Goal: Information Seeking & Learning: Learn about a topic

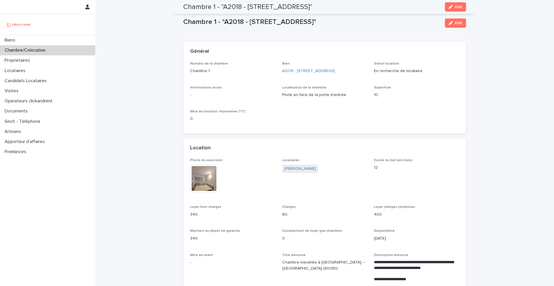
scroll to position [363, 0]
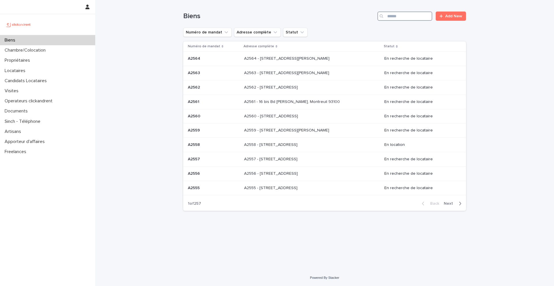
click at [412, 19] on input "Search" at bounding box center [405, 16] width 55 height 9
click at [409, 20] on input "Search" at bounding box center [405, 16] width 55 height 9
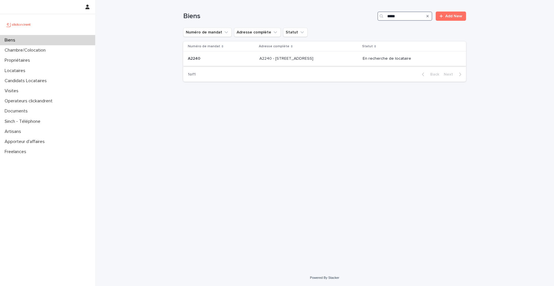
type input "*****"
click at [201, 59] on p at bounding box center [221, 58] width 67 height 5
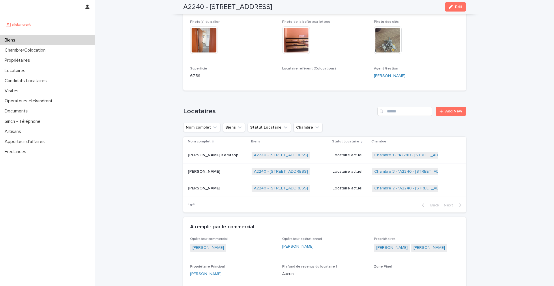
scroll to position [173, 0]
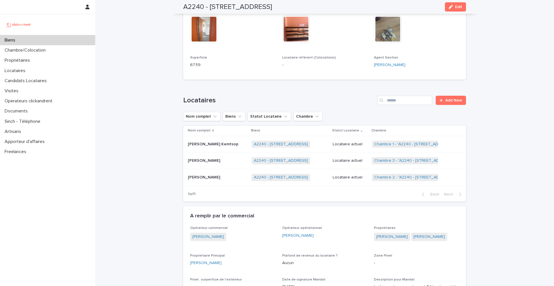
click at [216, 178] on p "Serge Ngopa Feumba" at bounding box center [204, 177] width 33 height 6
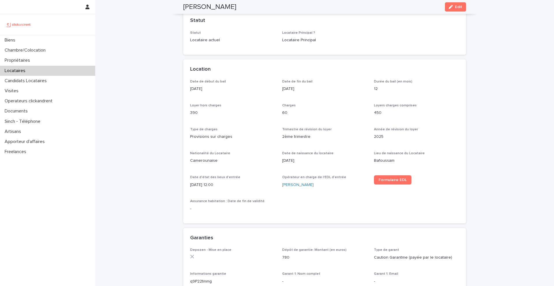
scroll to position [131, 0]
click at [57, 39] on div "Biens" at bounding box center [47, 40] width 95 height 10
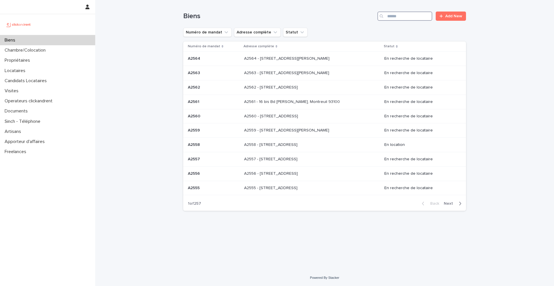
click at [391, 19] on input "Search" at bounding box center [405, 16] width 55 height 9
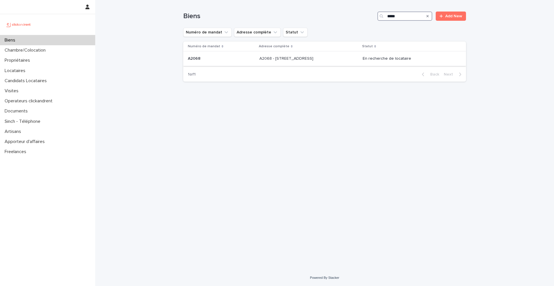
type input "*****"
click at [195, 59] on p "A2068" at bounding box center [195, 58] width 14 height 6
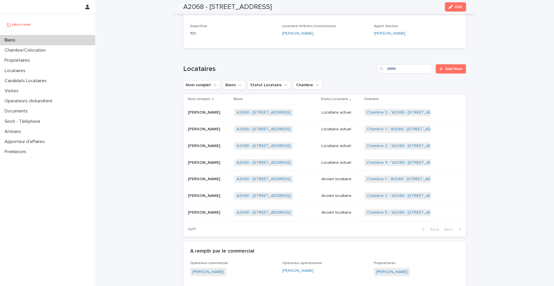
scroll to position [201, 0]
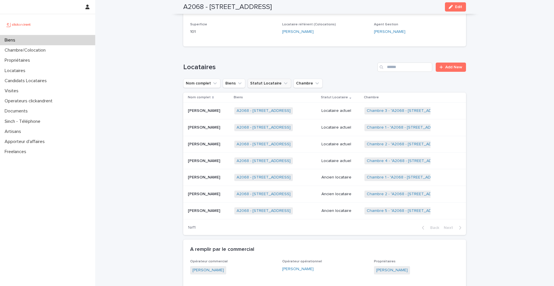
click at [285, 85] on button "Statut Locataire" at bounding box center [270, 83] width 44 height 9
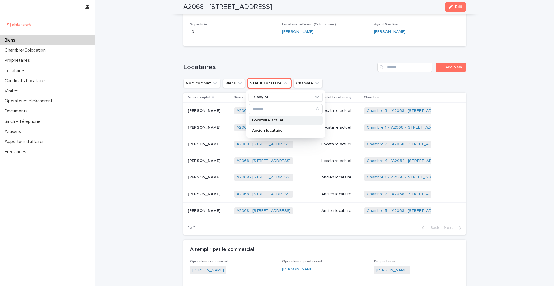
click at [278, 117] on div "Locataire actuel" at bounding box center [286, 120] width 74 height 9
click at [302, 69] on h1 "Locataires" at bounding box center [279, 67] width 192 height 8
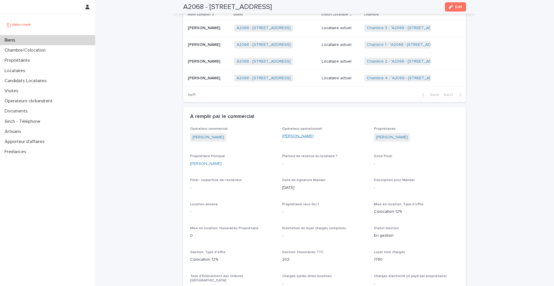
scroll to position [326, 0]
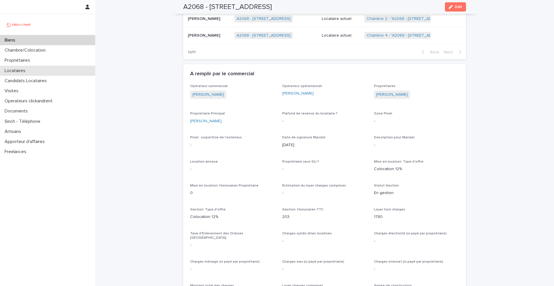
click at [36, 71] on div "Locataires" at bounding box center [47, 71] width 95 height 10
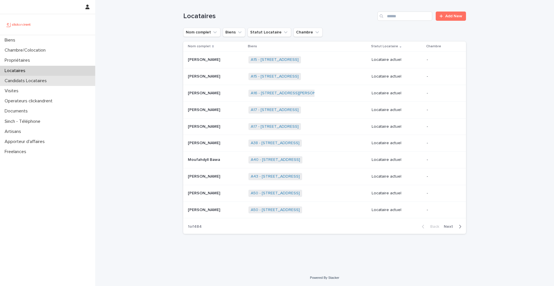
click at [46, 80] on p "Candidats Locataires" at bounding box center [26, 80] width 49 height 5
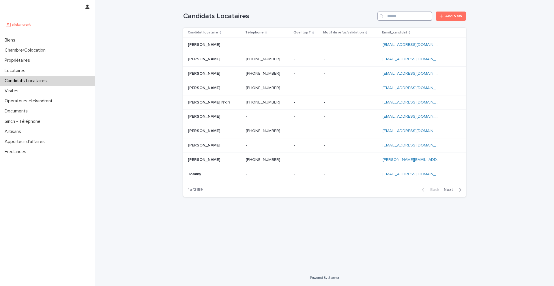
click at [406, 16] on input "Search" at bounding box center [405, 16] width 55 height 9
paste input "**********"
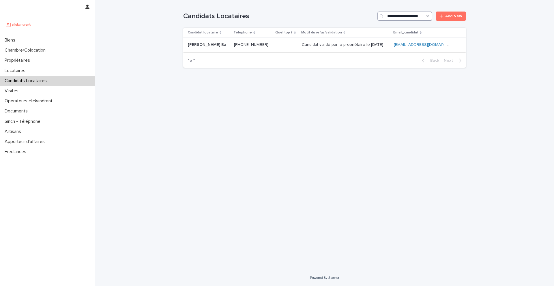
type input "**********"
click at [257, 44] on ringoverc2c-number-84e06f14122c "+33745078012" at bounding box center [251, 45] width 34 height 4
click at [429, 18] on button "Search" at bounding box center [428, 16] width 2 height 9
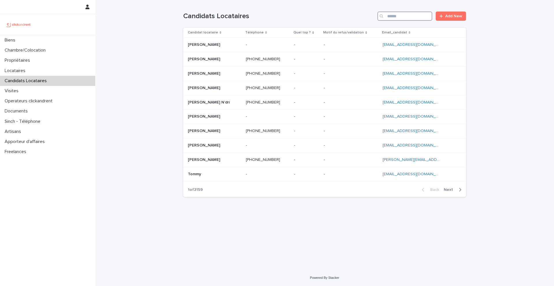
click at [412, 17] on input "Search" at bounding box center [405, 16] width 55 height 9
paste input "**********"
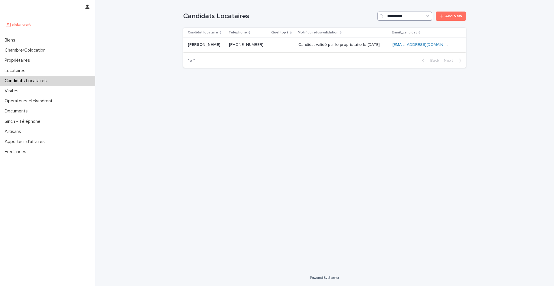
type input "**********"
click at [249, 44] on ringoverc2c-number-84e06f14122c "+33751275755" at bounding box center [246, 45] width 34 height 4
click at [426, 15] on div "Search" at bounding box center [427, 16] width 9 height 9
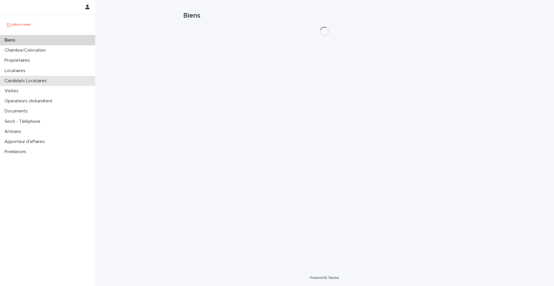
click at [50, 80] on p "Candidats Locataires" at bounding box center [26, 80] width 49 height 5
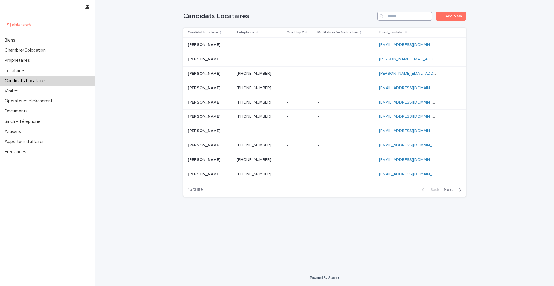
click at [397, 15] on input "Search" at bounding box center [405, 16] width 55 height 9
paste input "**********"
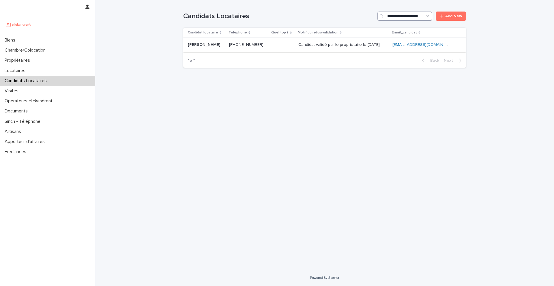
type input "**********"
click at [318, 46] on p "Candidat validé par le propriétaire le 04.09.2025" at bounding box center [339, 44] width 83 height 6
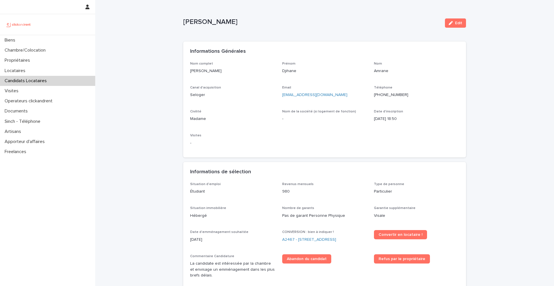
click at [391, 96] on ringoverc2c-number-84e06f14122c "+33767861033" at bounding box center [391, 95] width 34 height 4
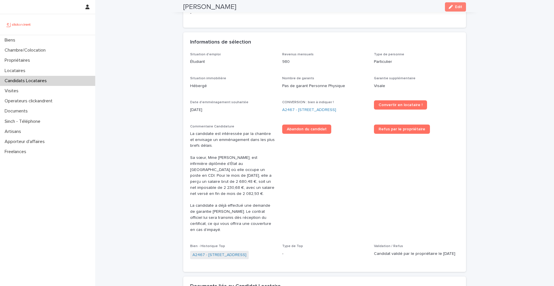
scroll to position [133, 0]
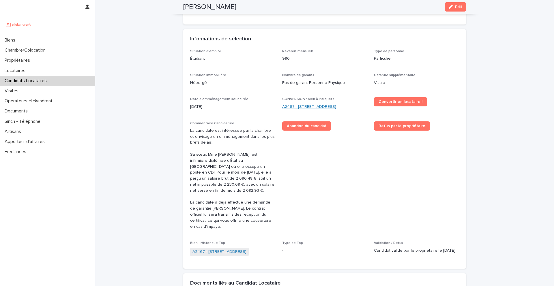
click at [320, 107] on link "A2467 - 3 Allée du Danemark, Massy 91300" at bounding box center [309, 107] width 54 height 6
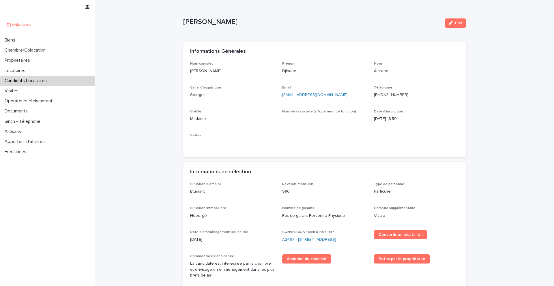
click at [398, 97] on ringoverc2c-number-84e06f14122c "+33767861033" at bounding box center [391, 95] width 34 height 4
click at [33, 43] on div "Biens" at bounding box center [47, 40] width 95 height 10
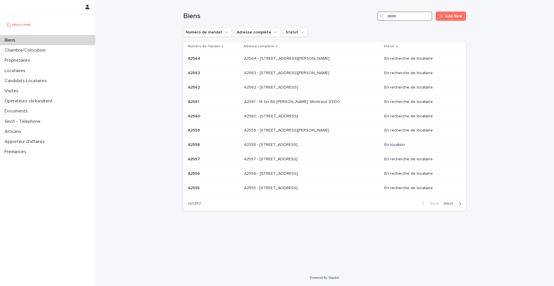
click at [399, 19] on input "Search" at bounding box center [405, 16] width 55 height 9
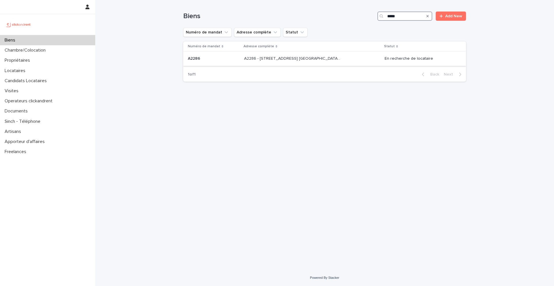
type input "*****"
click at [199, 59] on p "A2286" at bounding box center [195, 58] width 14 height 6
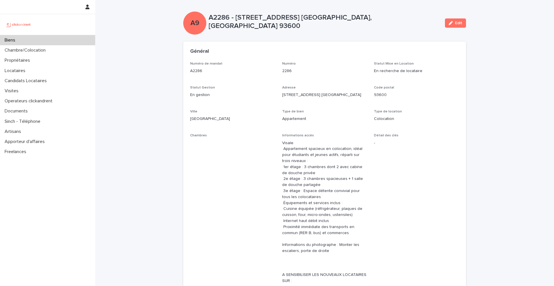
scroll to position [3, 0]
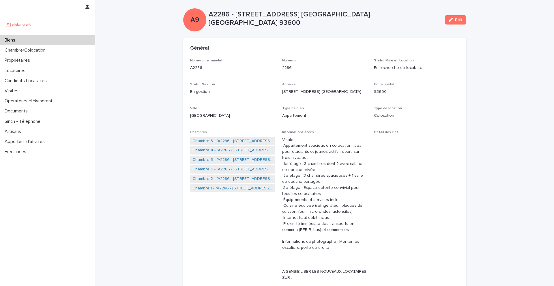
click at [51, 40] on div "Biens" at bounding box center [47, 40] width 95 height 10
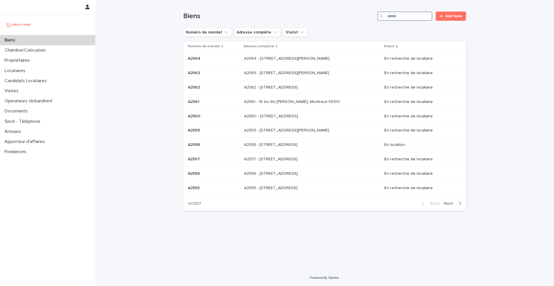
click at [410, 15] on input "Search" at bounding box center [405, 16] width 55 height 9
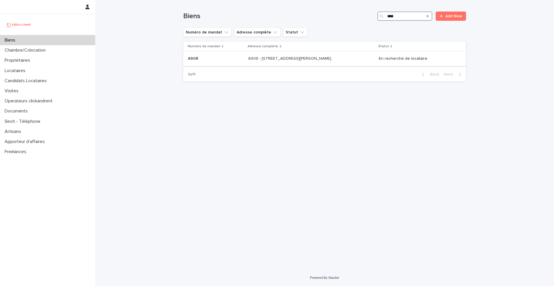
type input "****"
click at [196, 63] on div "A908 A908" at bounding box center [216, 59] width 56 height 10
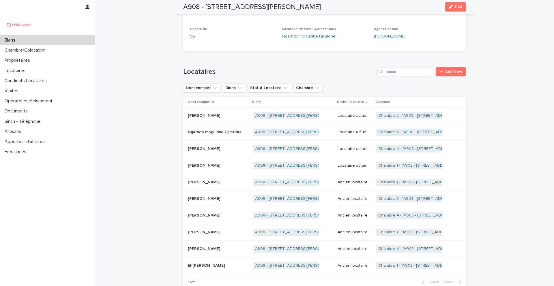
scroll to position [191, 0]
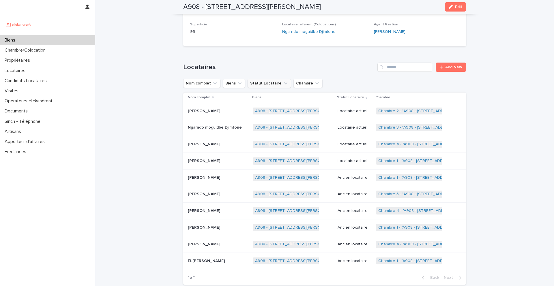
click at [268, 83] on button "Statut Locataire" at bounding box center [270, 83] width 44 height 9
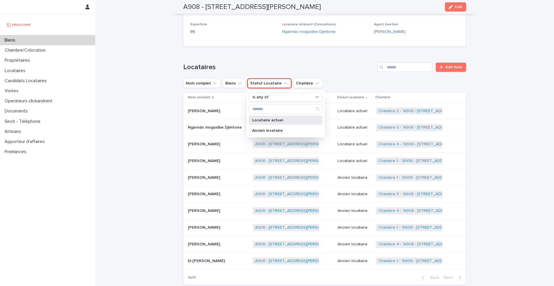
click at [277, 117] on div "Locataire actuel" at bounding box center [286, 120] width 74 height 9
click at [283, 64] on h1 "Locataires" at bounding box center [279, 67] width 192 height 8
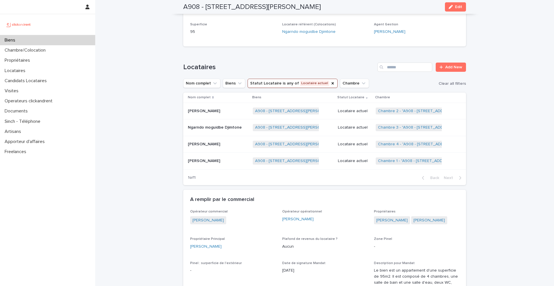
click at [304, 59] on div "Loading... Saving… Locataires Add New Nom complet Biens Statut Locataire is any…" at bounding box center [324, 120] width 283 height 139
click at [215, 126] on p "Ngarndo moguidbe Djimtone" at bounding box center [215, 127] width 55 height 6
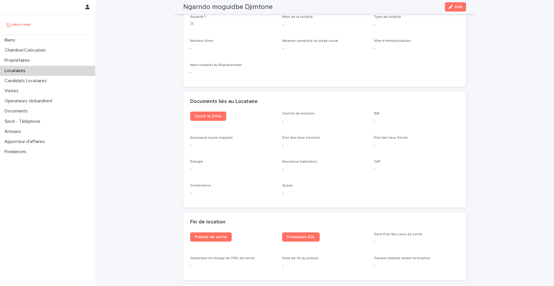
scroll to position [547, 0]
click at [219, 117] on span "Ouvrir le Drive" at bounding box center [208, 115] width 27 height 4
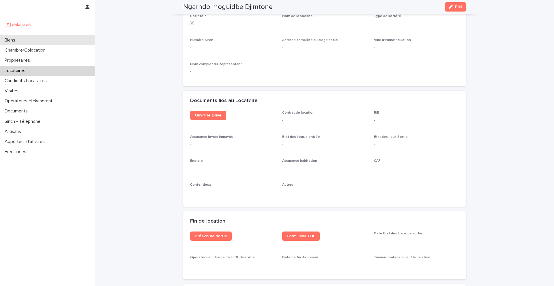
click at [58, 37] on div "Biens" at bounding box center [47, 40] width 95 height 10
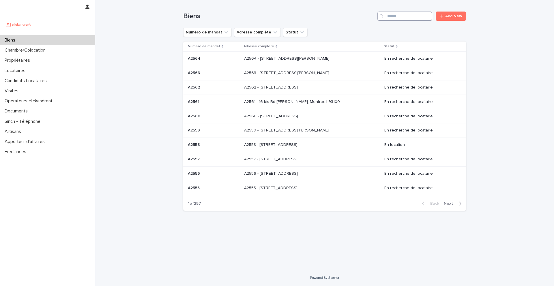
click at [403, 16] on input "Search" at bounding box center [405, 16] width 55 height 9
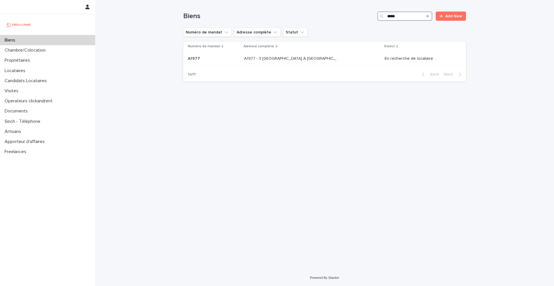
type input "*****"
drag, startPoint x: 221, startPoint y: 58, endPoint x: 211, endPoint y: 59, distance: 10.4
click at [211, 59] on p at bounding box center [214, 58] width 52 height 5
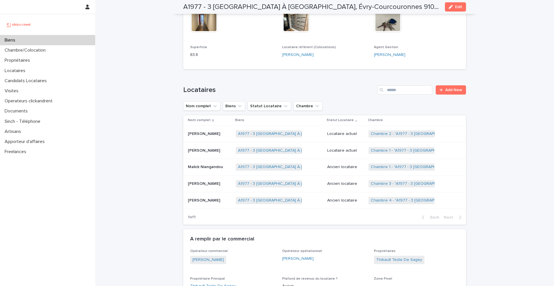
scroll to position [240, 0]
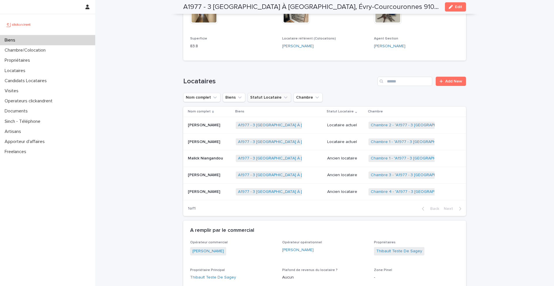
click at [270, 93] on button "Statut Locataire" at bounding box center [270, 97] width 44 height 9
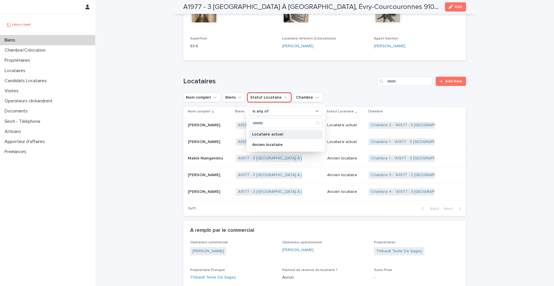
click at [278, 132] on p "Locataire actuel" at bounding box center [282, 134] width 61 height 4
click at [299, 77] on h1 "Locataires" at bounding box center [279, 81] width 192 height 8
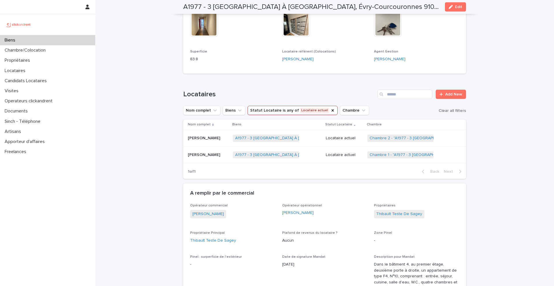
scroll to position [227, 0]
click at [331, 108] on icon "Statut Locataire" at bounding box center [333, 110] width 5 height 5
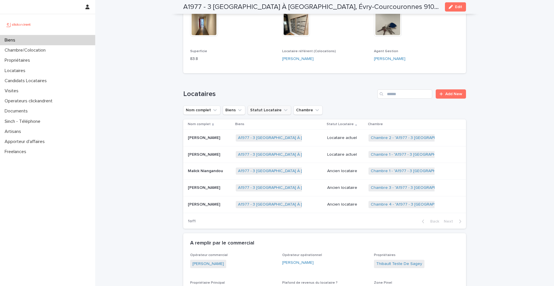
click at [205, 184] on p "Camille Segard" at bounding box center [204, 187] width 33 height 6
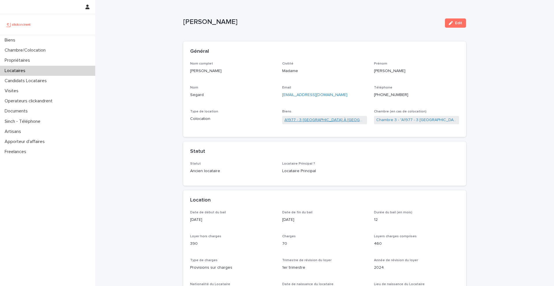
click at [325, 120] on link "A1977 - 3 Square de la Valse À Mille Temps, Évry-Courcouronnes 91080" at bounding box center [325, 120] width 81 height 6
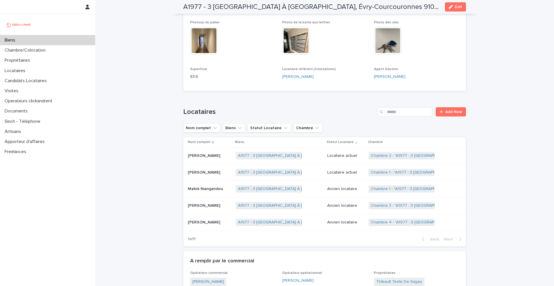
scroll to position [223, 0]
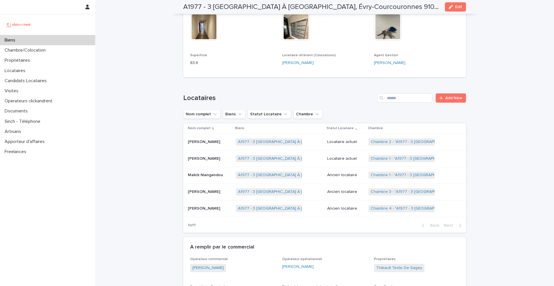
click at [43, 42] on div "Biens" at bounding box center [47, 40] width 95 height 10
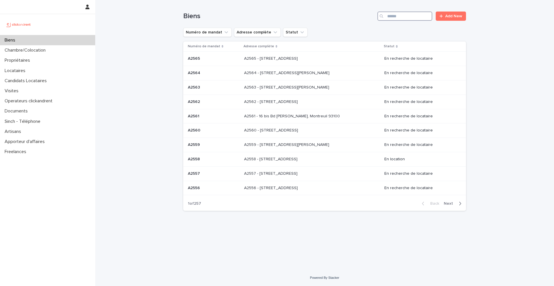
click at [422, 16] on input "Search" at bounding box center [405, 16] width 55 height 9
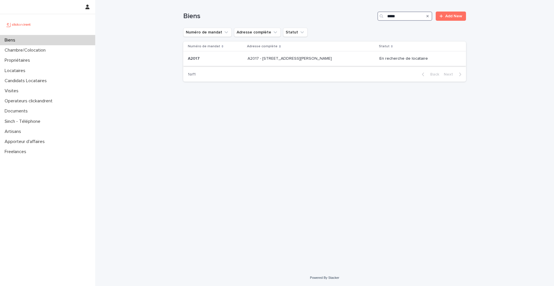
type input "*****"
click at [203, 60] on p at bounding box center [215, 58] width 55 height 5
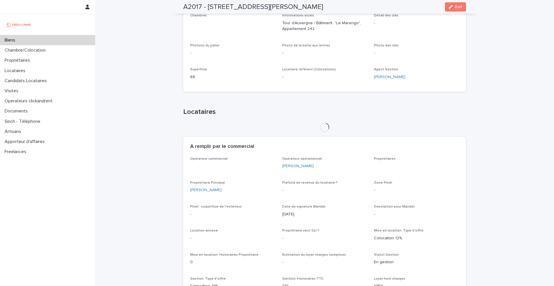
scroll to position [125, 0]
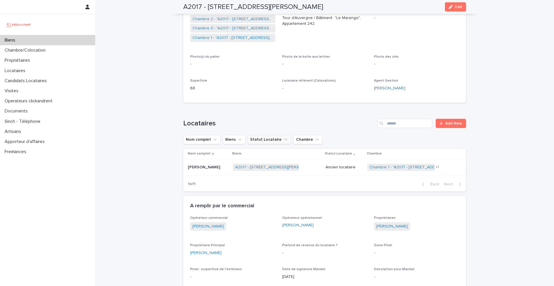
click at [262, 140] on button "Statut Locataire" at bounding box center [270, 139] width 44 height 9
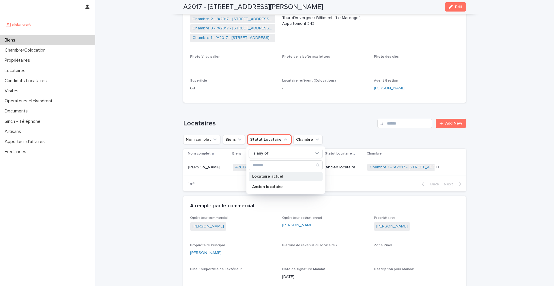
click at [281, 175] on p "Locataire actuel" at bounding box center [282, 177] width 61 height 4
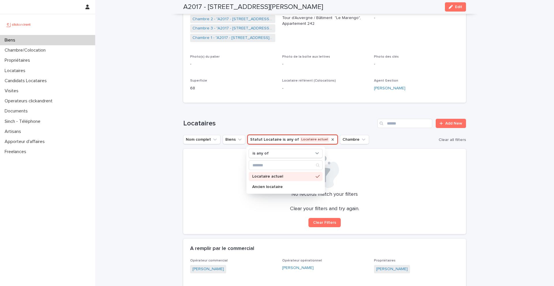
click at [331, 140] on icon "Statut Locataire" at bounding box center [333, 139] width 5 height 5
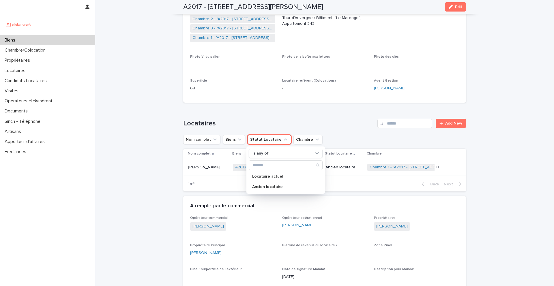
click at [289, 124] on h1 "Locataires" at bounding box center [279, 124] width 192 height 8
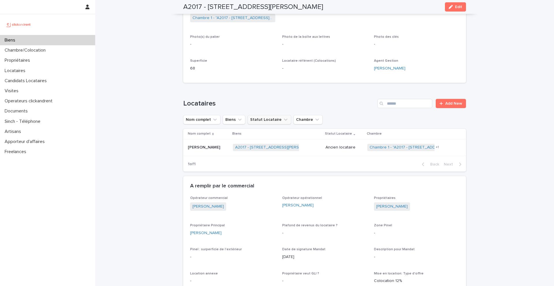
scroll to position [145, 0]
click at [382, 147] on link "Chambre 1 - "A2017 - 306 Rue Georges Guynemer, Amiens 80080"" at bounding box center [425, 147] width 110 height 5
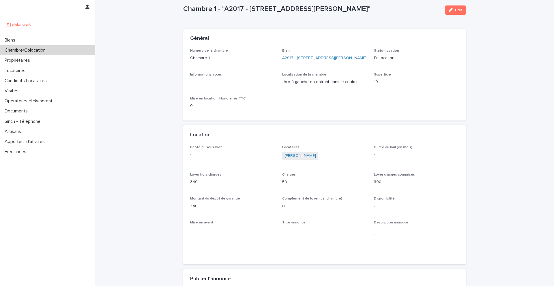
scroll to position [12, 0]
click at [301, 61] on link "A2017 - 306 Rue Georges Guynemer, Amiens 80080" at bounding box center [324, 59] width 84 height 6
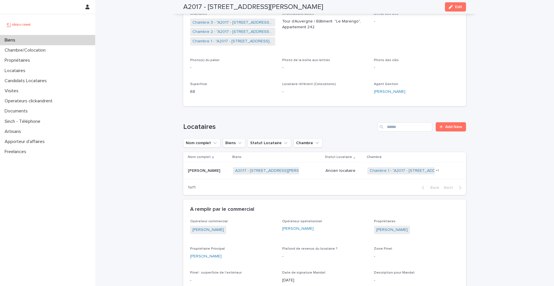
scroll to position [114, 0]
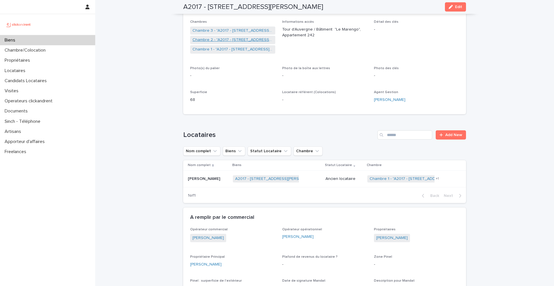
click at [224, 41] on link "Chambre 2 - "A2017 - 306 Rue Georges Guynemer, Amiens 80080"" at bounding box center [233, 40] width 81 height 6
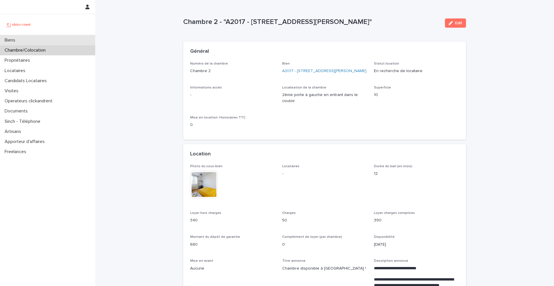
click at [39, 39] on div "Biens" at bounding box center [47, 40] width 95 height 10
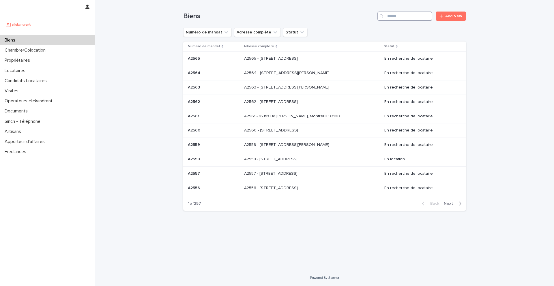
click at [402, 12] on input "Search" at bounding box center [405, 16] width 55 height 9
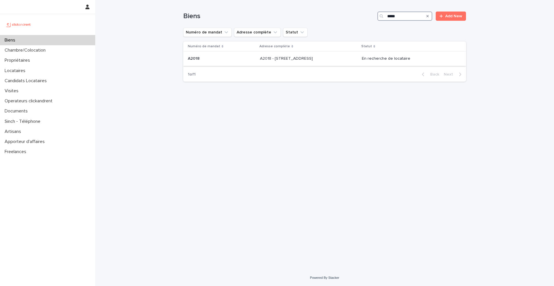
type input "*****"
click at [193, 60] on p "A2018" at bounding box center [194, 58] width 13 height 6
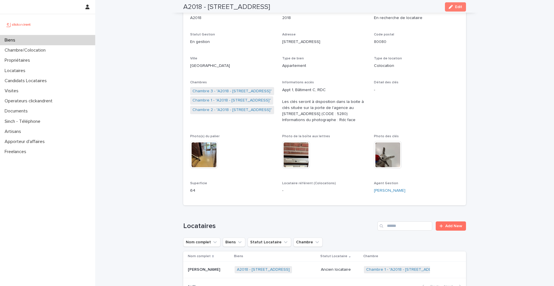
scroll to position [64, 0]
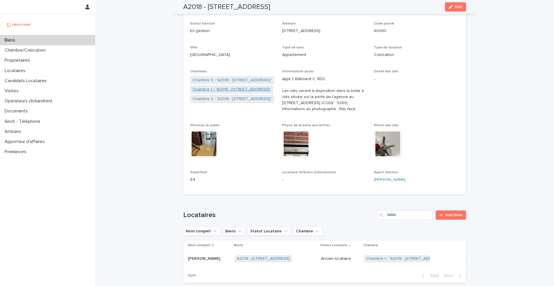
click at [231, 91] on link "Chambre 1 - "A2018 - 6 Rue Du Général Frère, Amiens 80080"" at bounding box center [232, 90] width 79 height 6
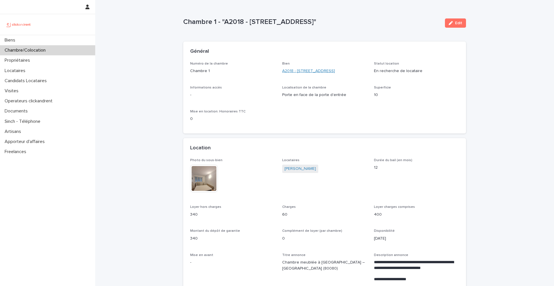
click at [309, 69] on link "A2018 - [STREET_ADDRESS]" at bounding box center [308, 71] width 53 height 6
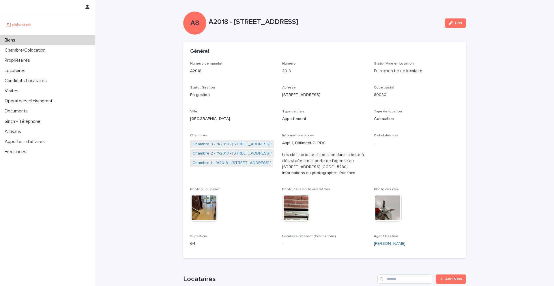
click at [219, 154] on link "Chambre 2 - "A2018 - 6 Rue Du Général Frère, Amiens 80080"" at bounding box center [232, 154] width 79 height 6
click at [218, 164] on link "Chambre 1 - "A2018 - 6 Rue Du Général Frère, Amiens 80080"" at bounding box center [232, 163] width 79 height 6
click at [222, 144] on link "Chambre 3 - "A2018 - 6 Rue Du Général Frère, Amiens 80080"" at bounding box center [232, 144] width 79 height 6
click at [41, 41] on div "Biens" at bounding box center [47, 40] width 95 height 10
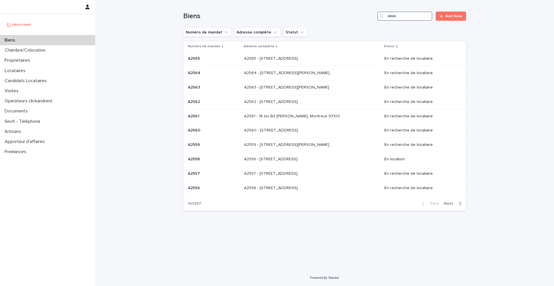
click at [406, 19] on input "Search" at bounding box center [405, 16] width 55 height 9
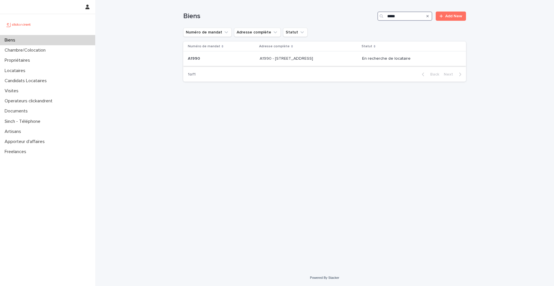
type input "*****"
click at [195, 57] on p "A1990" at bounding box center [194, 58] width 13 height 6
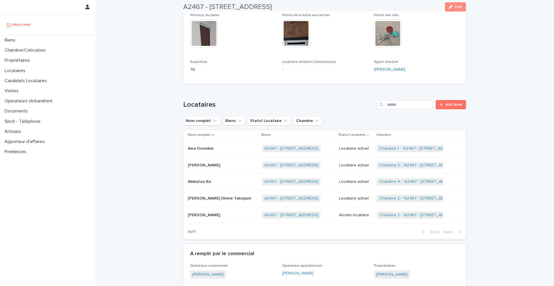
scroll to position [226, 0]
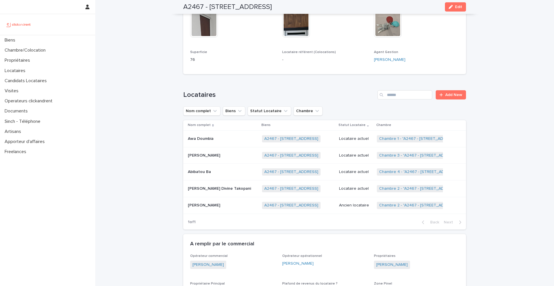
click at [204, 169] on p "Abibatou Ba" at bounding box center [200, 172] width 24 height 6
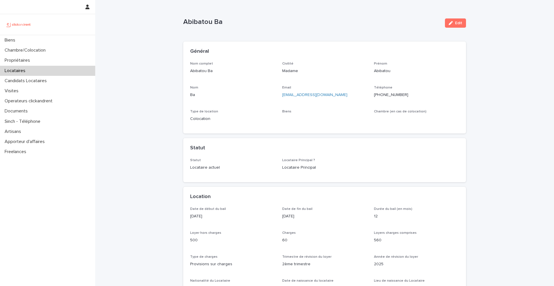
click at [385, 95] on ringoverc2c-number-84e06f14122c "+33626927742" at bounding box center [391, 95] width 34 height 4
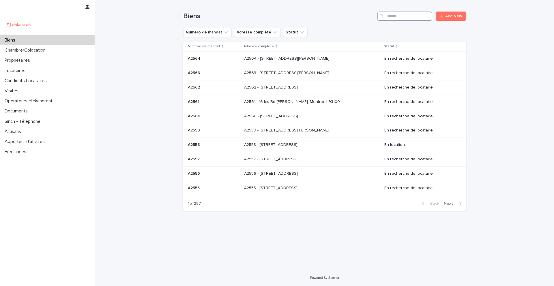
click at [402, 20] on input "Search" at bounding box center [405, 16] width 55 height 9
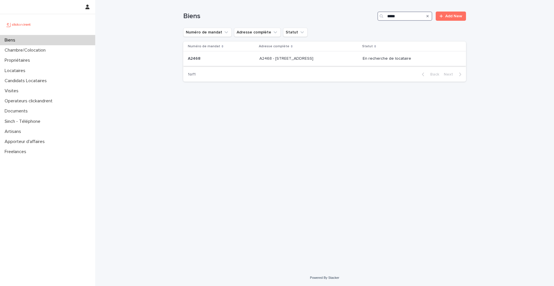
type input "*****"
click at [219, 61] on div "A2468 A2468" at bounding box center [221, 59] width 67 height 10
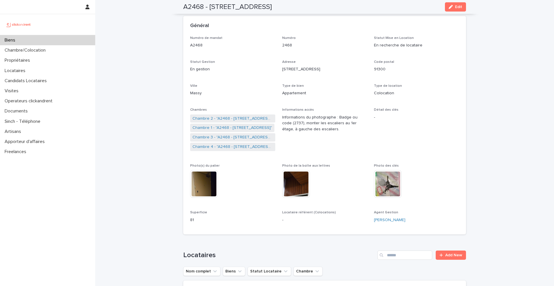
scroll to position [20, 0]
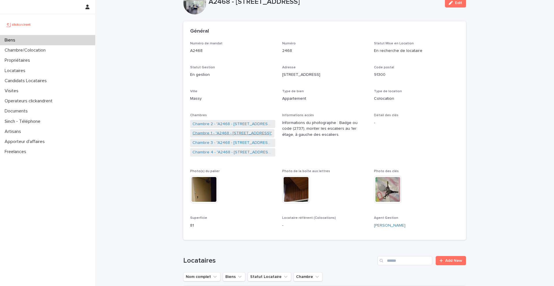
click at [219, 134] on link "Chambre 1 - "A2468 - [STREET_ADDRESS]"" at bounding box center [233, 133] width 80 height 6
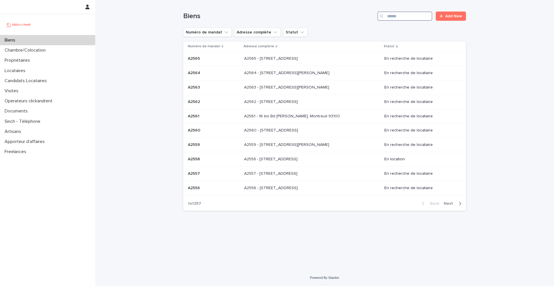
click at [400, 14] on input "Search" at bounding box center [405, 16] width 55 height 9
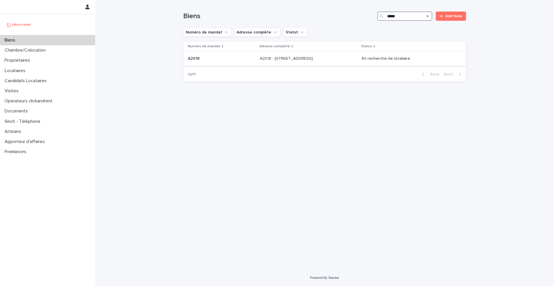
type input "*****"
click at [210, 60] on p at bounding box center [222, 58] width 68 height 5
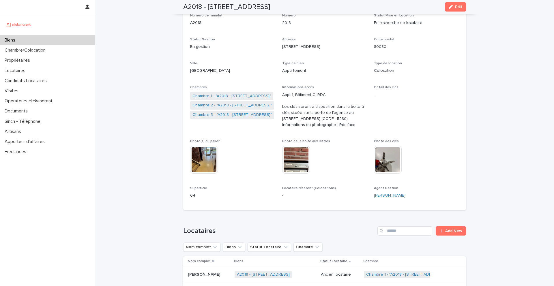
scroll to position [47, 0]
click at [210, 96] on link "Chambre 1 - "A2018 - [STREET_ADDRESS]"" at bounding box center [232, 97] width 79 height 6
click at [214, 106] on link "Chambre 2 - "A2018 - [STREET_ADDRESS]"" at bounding box center [232, 106] width 79 height 6
click at [216, 113] on link "Chambre 3 - "A2018 - [STREET_ADDRESS]"" at bounding box center [232, 116] width 79 height 6
click at [43, 42] on div "Biens" at bounding box center [47, 40] width 95 height 10
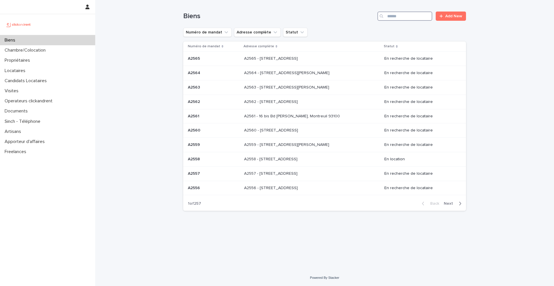
click at [414, 14] on input "Search" at bounding box center [405, 16] width 55 height 9
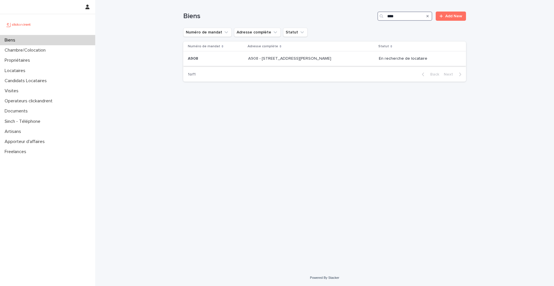
type input "****"
click at [268, 61] on p "A908 - [STREET_ADDRESS][PERSON_NAME]" at bounding box center [290, 58] width 84 height 6
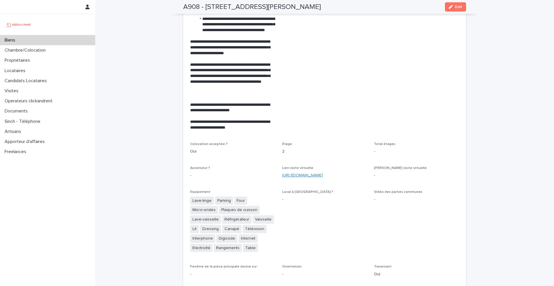
scroll to position [1307, 0]
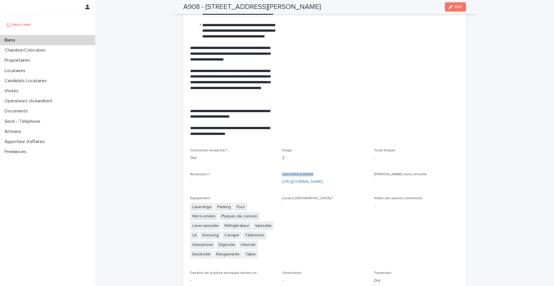
drag, startPoint x: 313, startPoint y: 163, endPoint x: 282, endPoint y: 164, distance: 31.5
click at [282, 164] on div "**********" at bounding box center [324, 239] width 269 height 751
drag, startPoint x: 280, startPoint y: 138, endPoint x: 296, endPoint y: 148, distance: 18.7
click at [296, 148] on div "**********" at bounding box center [324, 239] width 269 height 751
click at [294, 155] on p "2" at bounding box center [324, 158] width 85 height 6
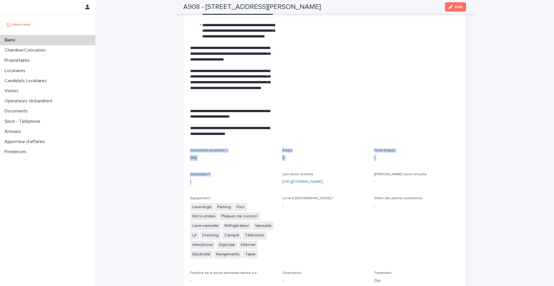
drag, startPoint x: 188, startPoint y: 140, endPoint x: 257, endPoint y: 172, distance: 75.9
click at [257, 172] on div "**********" at bounding box center [324, 243] width 283 height 758
click at [238, 155] on p "Oui" at bounding box center [232, 158] width 85 height 6
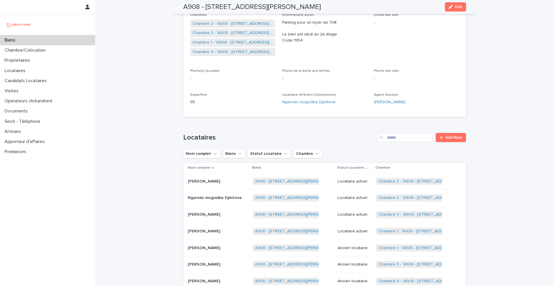
scroll to position [133, 0]
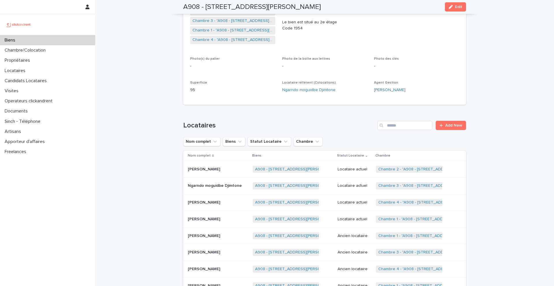
click at [203, 171] on p "Coralie Duro" at bounding box center [204, 169] width 33 height 6
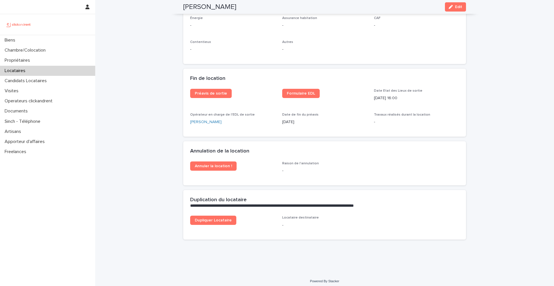
scroll to position [694, 0]
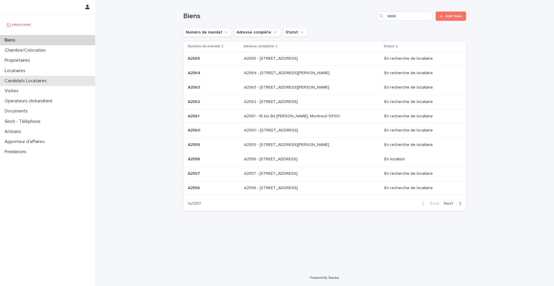
click at [53, 80] on div "Candidats Locataires" at bounding box center [47, 81] width 95 height 10
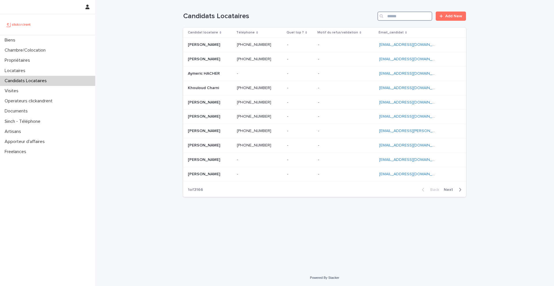
click at [416, 20] on input "Search" at bounding box center [405, 16] width 55 height 9
paste input "**********"
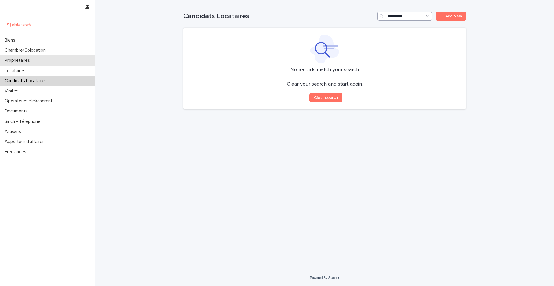
type input "*********"
click at [42, 59] on div "Propriétaires" at bounding box center [47, 60] width 95 height 10
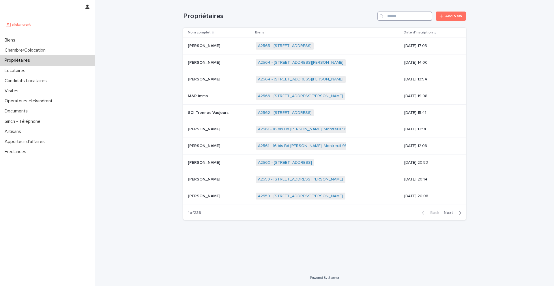
click at [417, 18] on input "Search" at bounding box center [405, 16] width 55 height 9
paste input "**********"
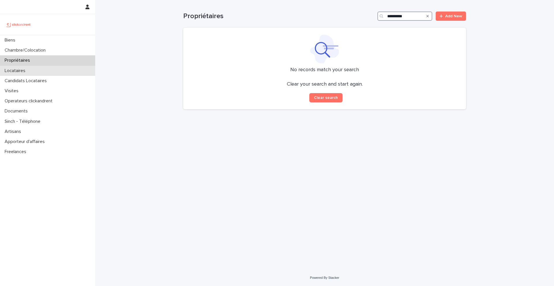
type input "*********"
click at [44, 70] on div "Locataires" at bounding box center [47, 71] width 95 height 10
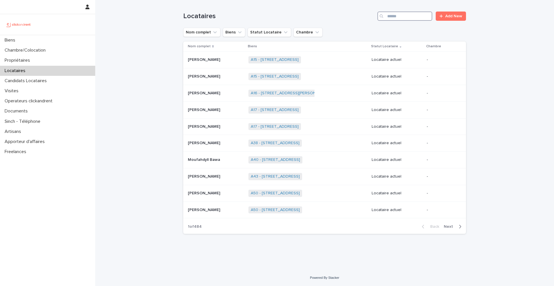
click at [417, 19] on input "Search" at bounding box center [405, 16] width 55 height 9
click at [31, 41] on div "Biens" at bounding box center [47, 40] width 95 height 10
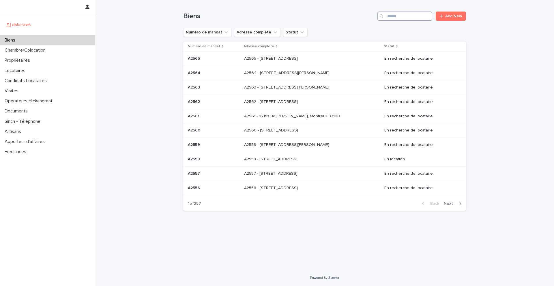
click at [406, 18] on input "Search" at bounding box center [405, 16] width 55 height 9
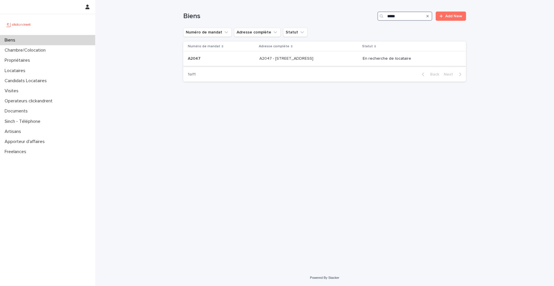
type input "*****"
click at [196, 57] on p "A2047" at bounding box center [195, 58] width 14 height 6
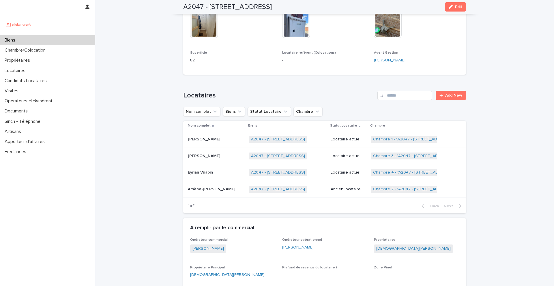
scroll to position [197, 0]
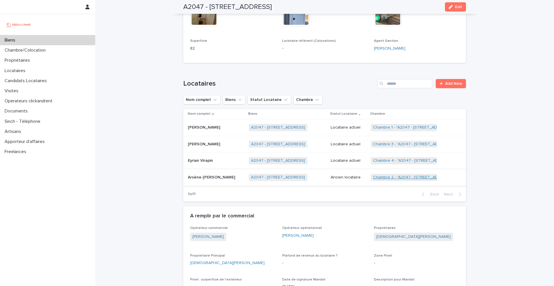
click at [379, 178] on link "Chambre 2 - "A2047 - 296 Rue Riolan, Amiens 80000"" at bounding box center [413, 177] width 81 height 5
click at [46, 42] on div "Biens" at bounding box center [47, 40] width 95 height 10
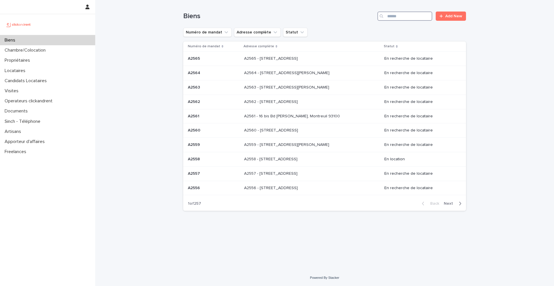
click at [400, 13] on input "Search" at bounding box center [405, 16] width 55 height 9
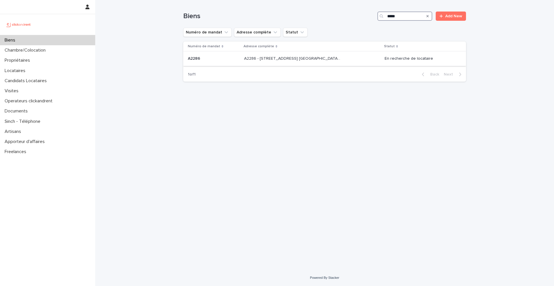
type input "*****"
click at [195, 61] on p "A2286" at bounding box center [195, 58] width 14 height 6
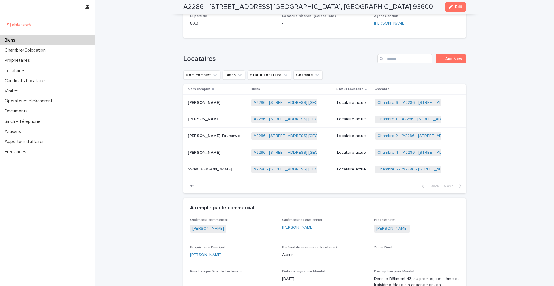
scroll to position [359, 0]
click at [51, 40] on div "Biens" at bounding box center [47, 40] width 95 height 10
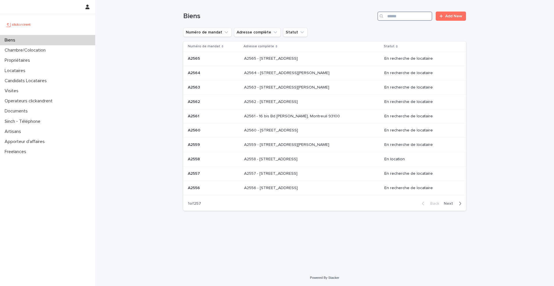
click at [417, 18] on input "Search" at bounding box center [405, 16] width 55 height 9
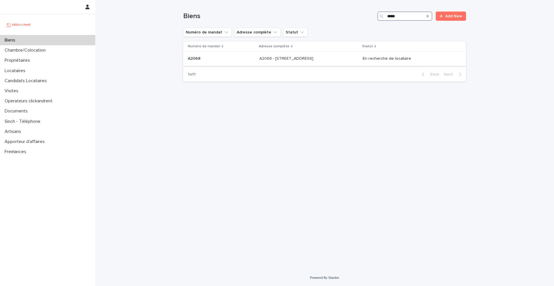
type input "*****"
click at [206, 56] on div "A2068 A2068" at bounding box center [221, 59] width 67 height 10
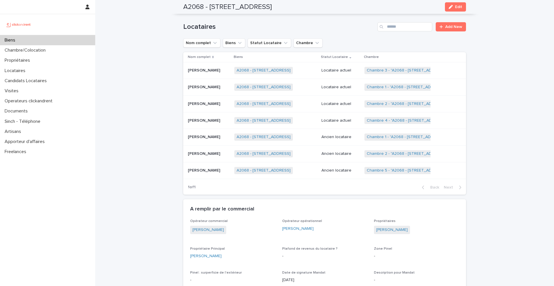
scroll to position [255, 0]
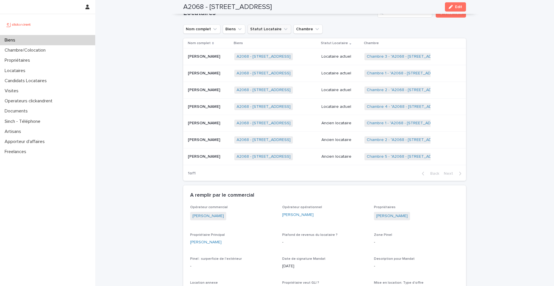
click at [283, 31] on icon "Statut Locataire" at bounding box center [286, 29] width 6 height 6
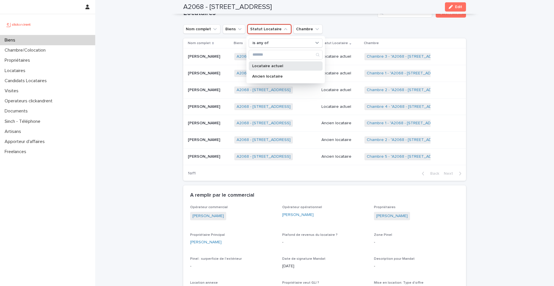
click at [288, 66] on p "Locataire actuel" at bounding box center [282, 66] width 61 height 4
click at [380, 27] on div "Nom complet Biens Statut Locataire is any of Locataire actuel is any of Locatai…" at bounding box center [324, 29] width 283 height 9
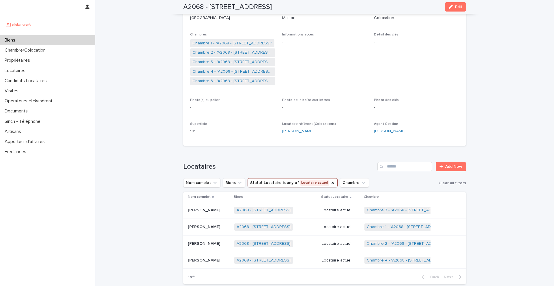
scroll to position [94, 0]
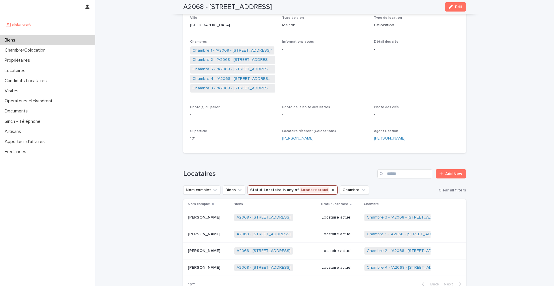
click at [222, 70] on link "Chambre 5 - "A2068 - 60 Rue De Castille, Amiens 80000"" at bounding box center [233, 69] width 81 height 6
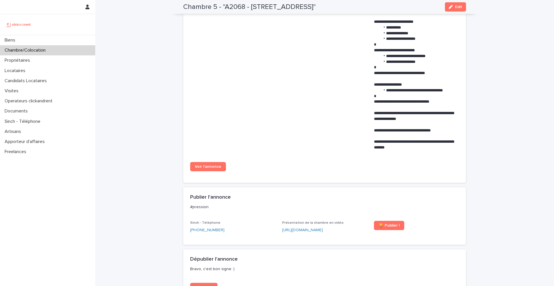
scroll to position [276, 0]
